Goal: Transaction & Acquisition: Purchase product/service

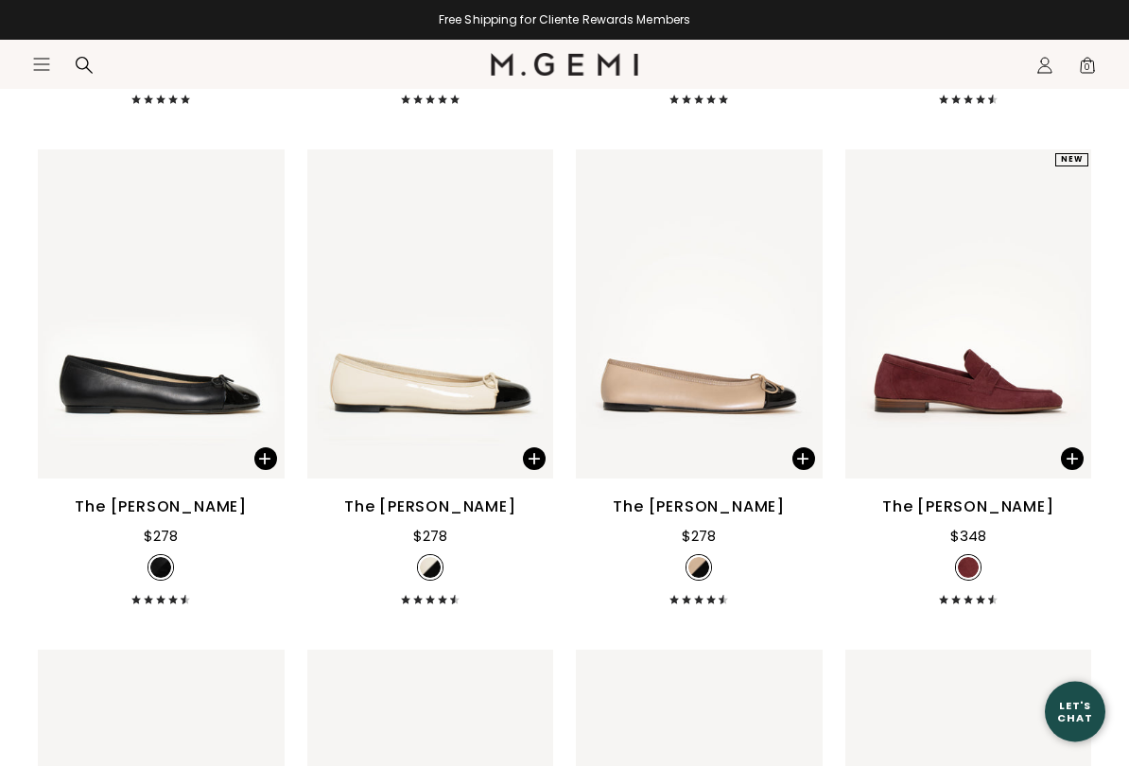
scroll to position [6238, 0]
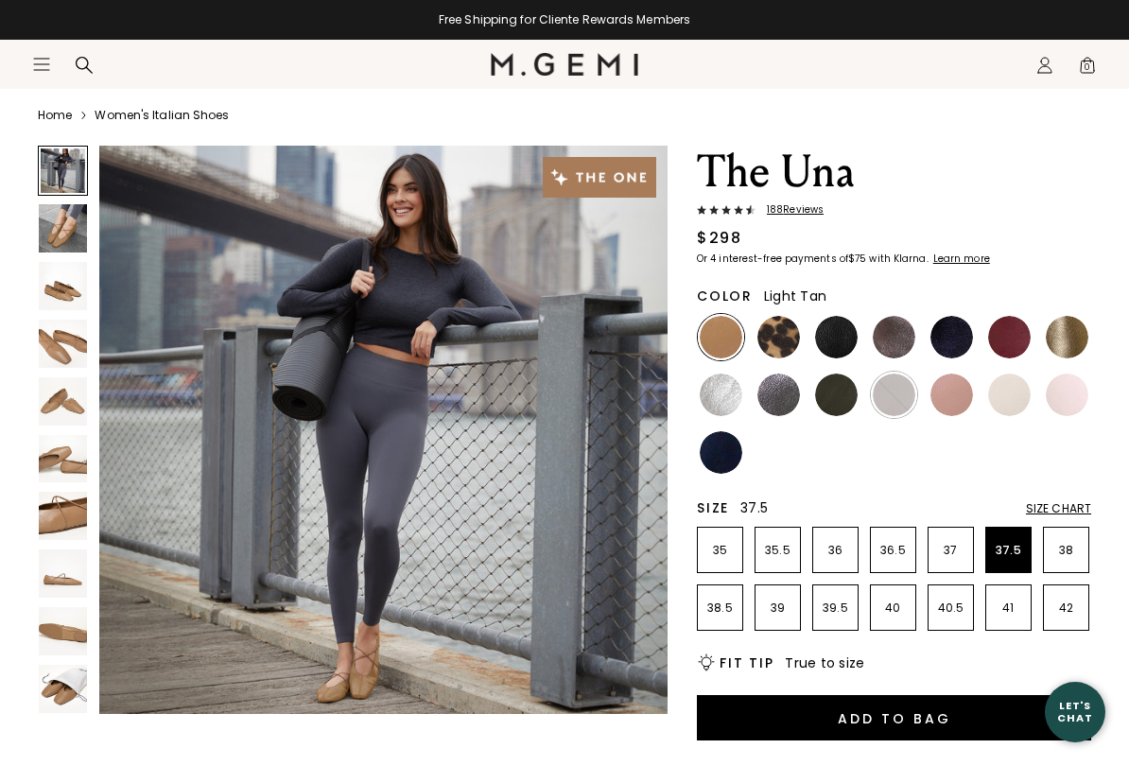
click at [1018, 552] on p "37.5" at bounding box center [1008, 550] width 44 height 15
click at [887, 636] on button "Add to Bag" at bounding box center [894, 717] width 394 height 45
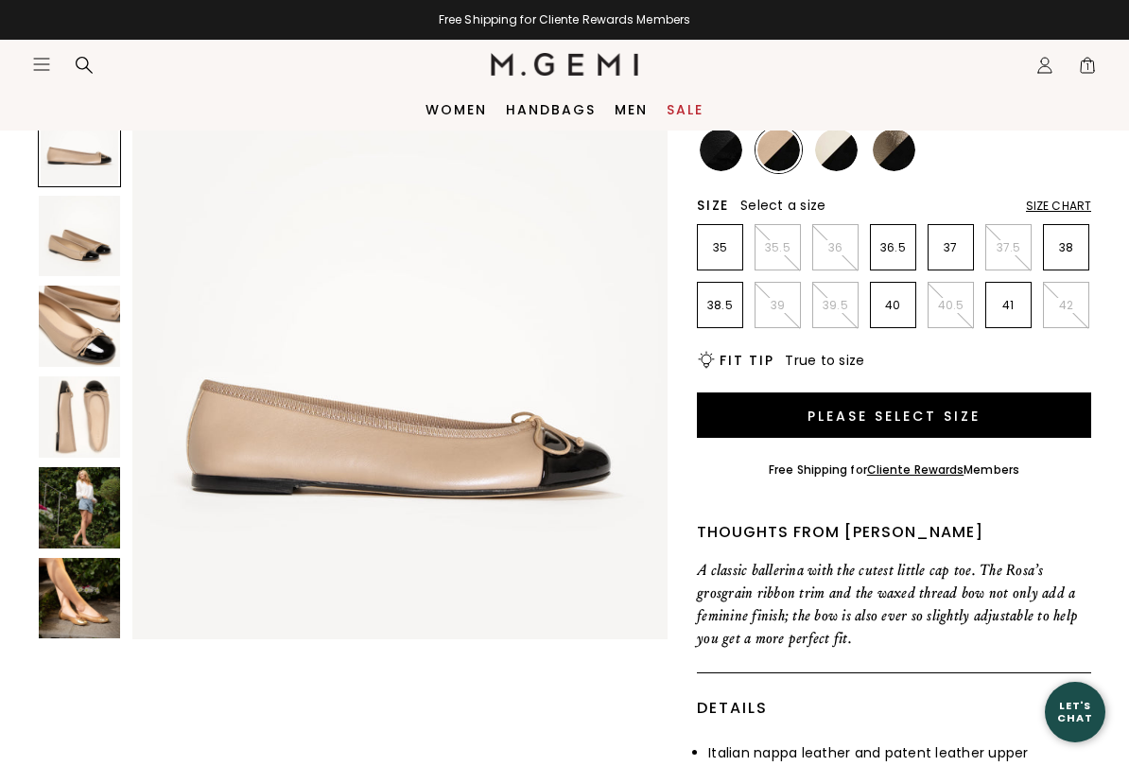
scroll to position [290, 0]
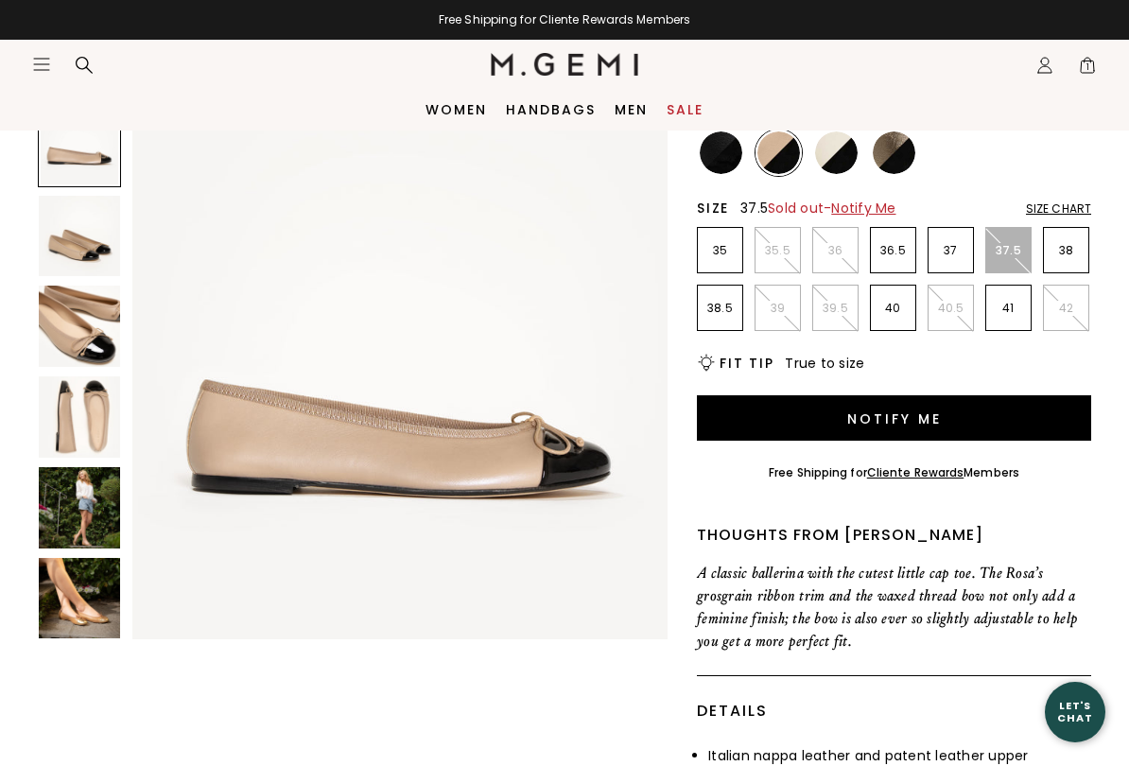
click at [889, 199] on span "Notify Me" at bounding box center [863, 208] width 64 height 19
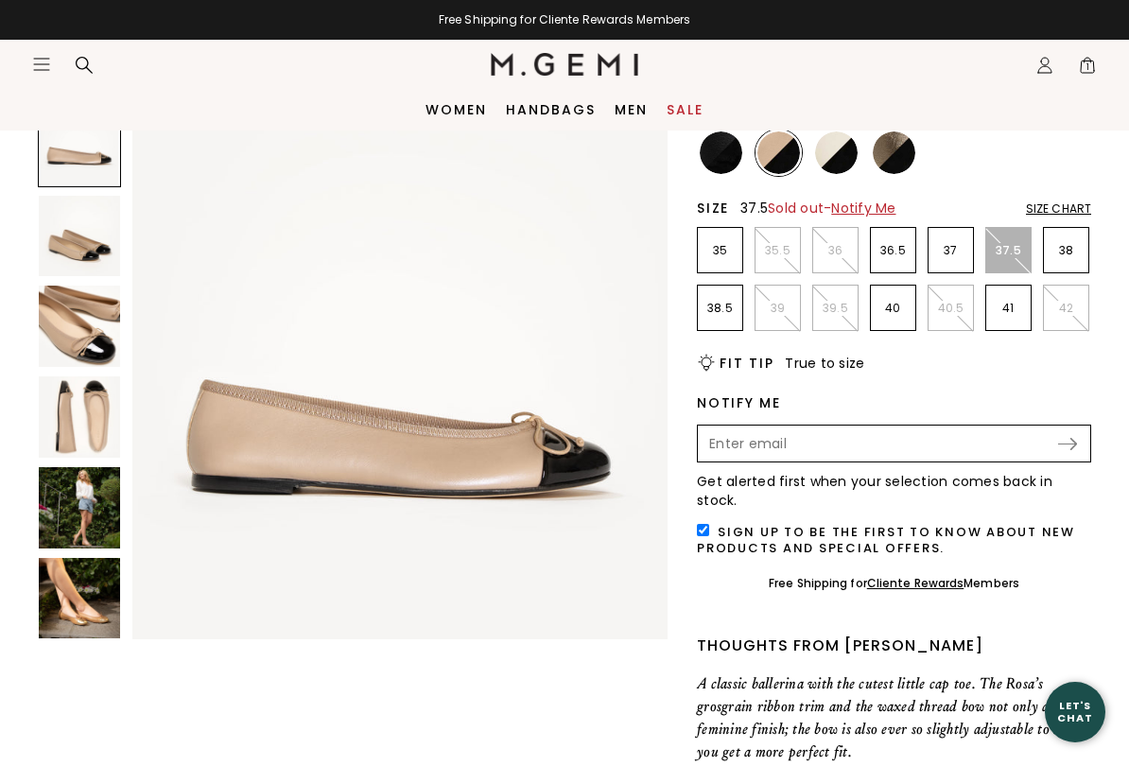
click at [867, 428] on input "Enter your email address to be notified when your selection is back in stock" at bounding box center [878, 444] width 357 height 32
type input "patsmach46@gmail.com"
click at [1084, 438] on div "Submit" at bounding box center [1074, 444] width 32 height 12
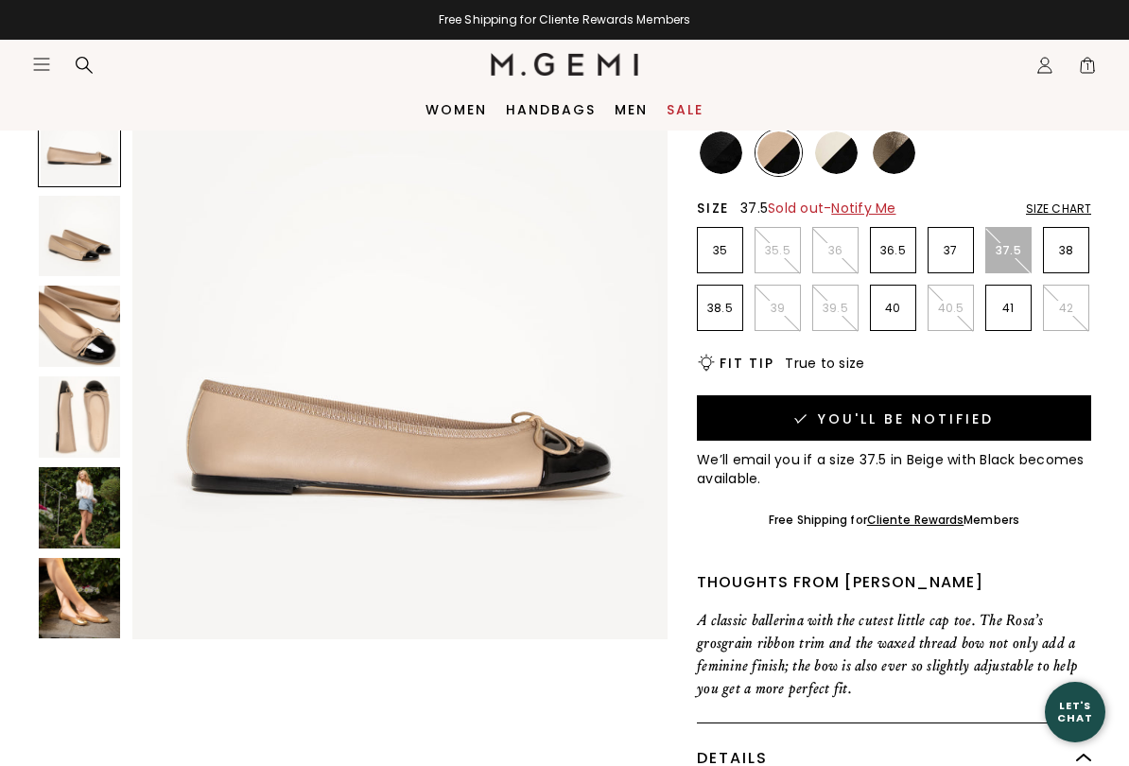
click at [1023, 227] on li "37.5" at bounding box center [1009, 250] width 46 height 46
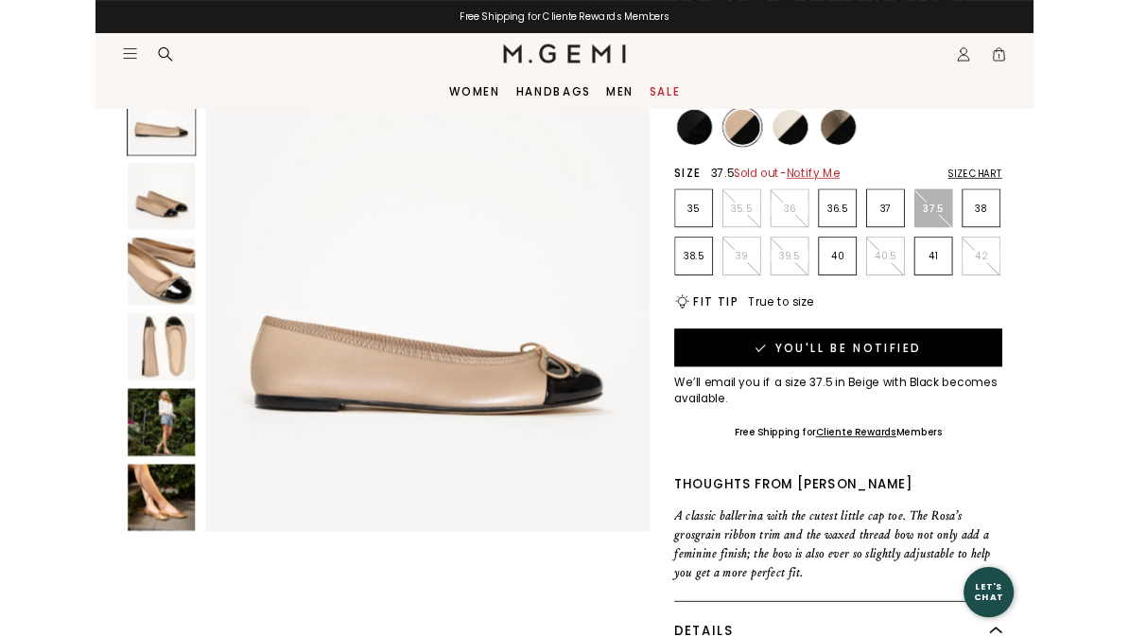
scroll to position [343, 0]
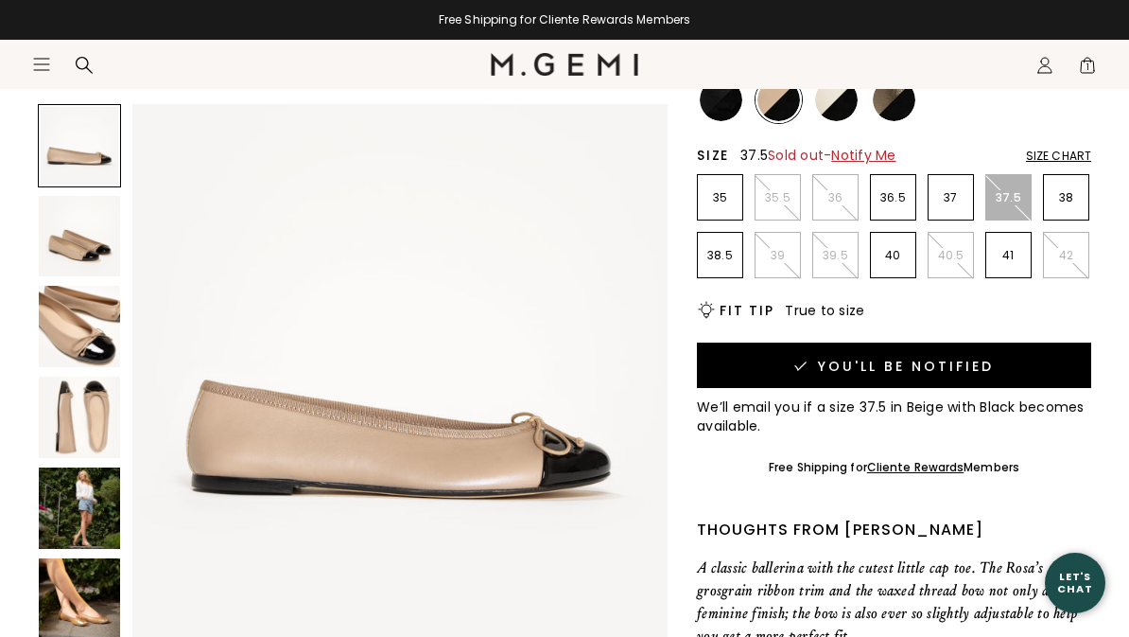
click at [1096, 62] on span "1" at bounding box center [1087, 69] width 19 height 19
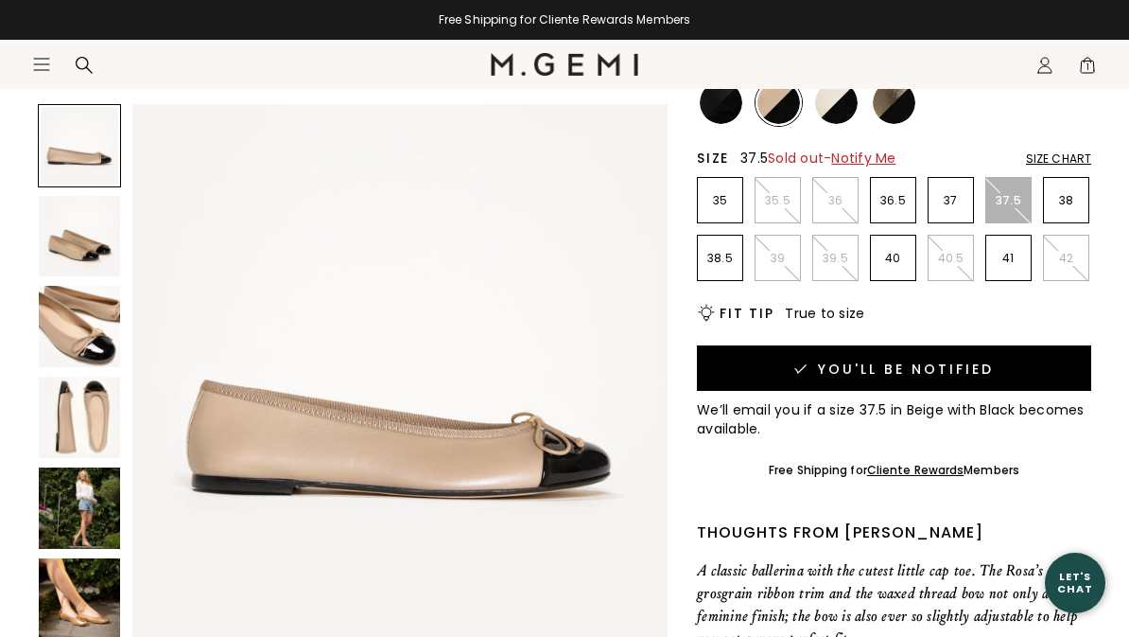
scroll to position [0, 0]
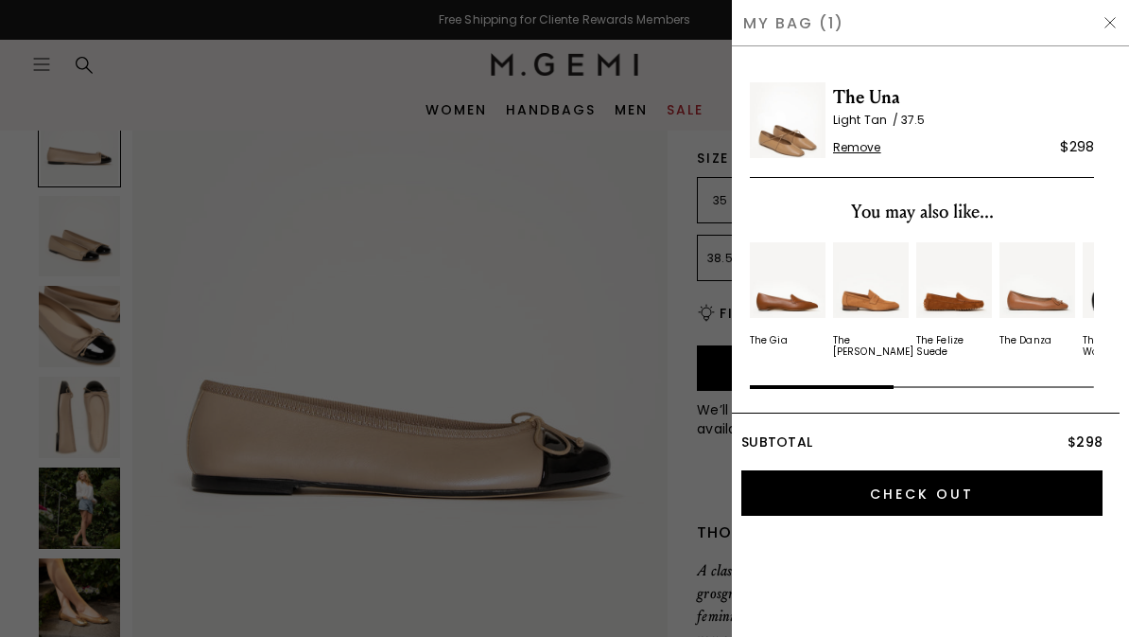
click at [926, 494] on input "Check Out" at bounding box center [922, 492] width 361 height 45
